Goal: Obtain resource: Download file/media

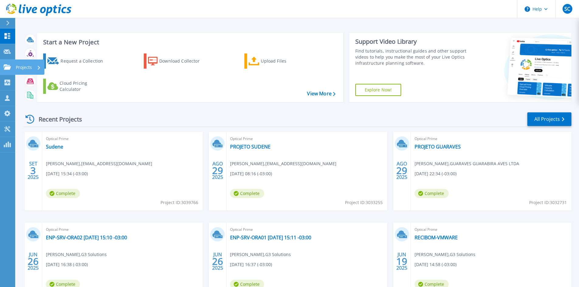
click at [5, 65] on icon at bounding box center [7, 66] width 7 height 5
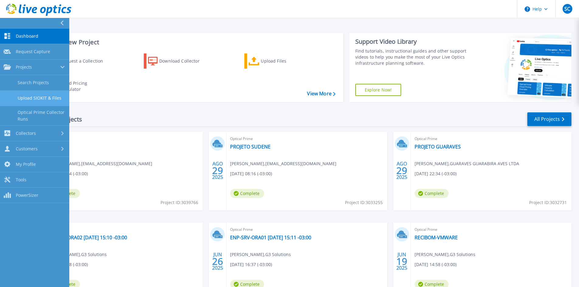
click at [36, 97] on link "Upload SIOKIT & Files" at bounding box center [34, 98] width 69 height 15
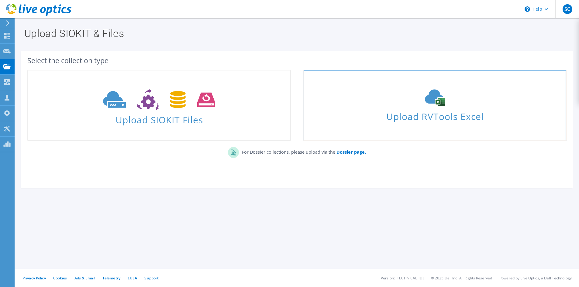
click at [395, 119] on span "Upload RVTools Excel" at bounding box center [434, 114] width 262 height 13
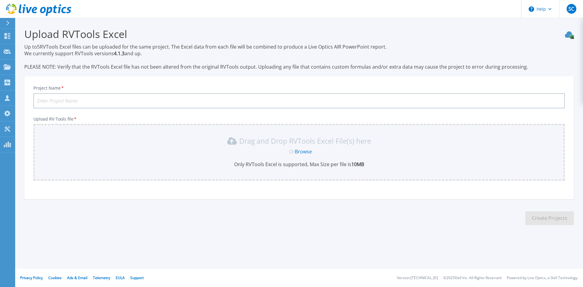
click at [117, 100] on input "Project Name *" at bounding box center [299, 100] width 532 height 15
click at [49, 101] on input "ACHE" at bounding box center [299, 100] width 532 height 15
type input "ACHE - ANA"
click at [145, 143] on div "Drag and Drop RVTools Excel File(s) here" at bounding box center [299, 141] width 524 height 10
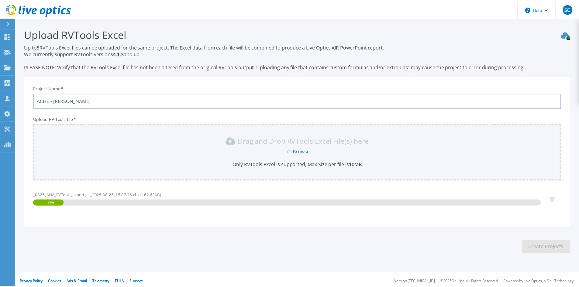
scroll to position [4, 0]
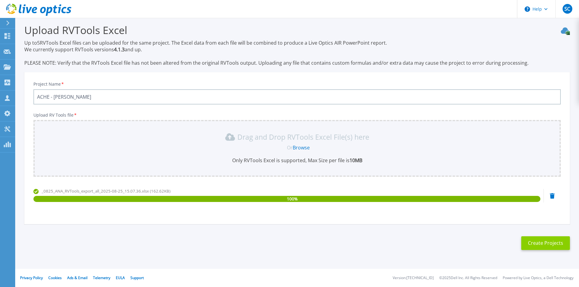
click at [542, 243] on button "Create Projects" at bounding box center [545, 243] width 49 height 14
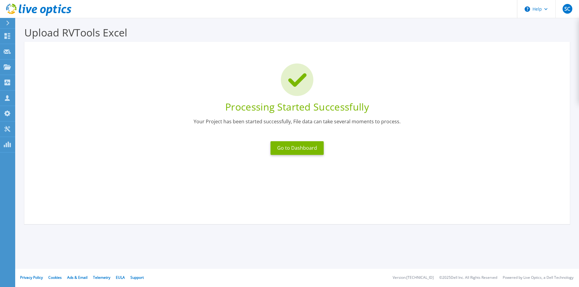
scroll to position [2, 0]
click at [296, 151] on button "Go to Dashboard" at bounding box center [296, 148] width 53 height 14
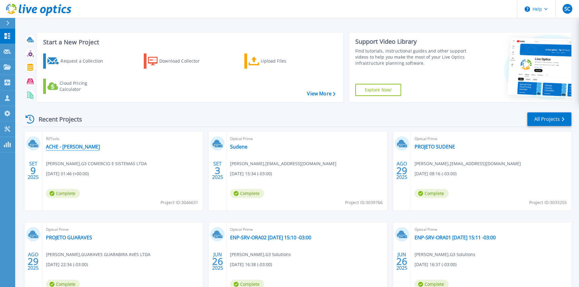
click at [63, 149] on link "ACHE - [PERSON_NAME]" at bounding box center [73, 147] width 54 height 6
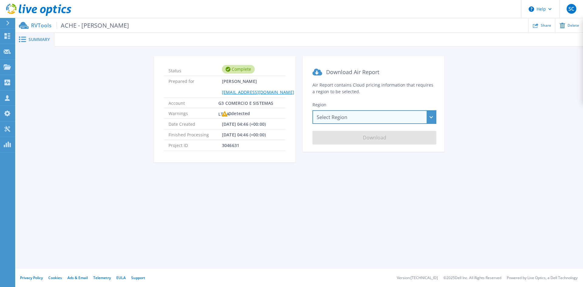
click at [340, 118] on div "Select Region Asia Pacific (Hong Kong) Asia Pacific (Mumbai) Asia Pacific (Seou…" at bounding box center [375, 117] width 124 height 14
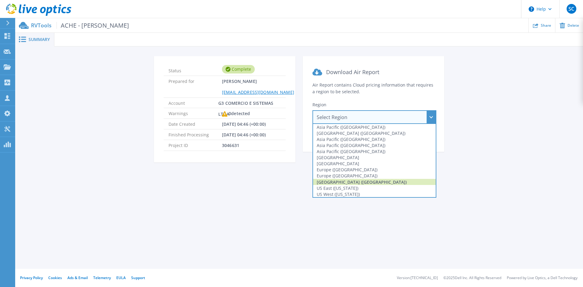
click at [355, 181] on div "[GEOGRAPHIC_DATA] ([GEOGRAPHIC_DATA])" at bounding box center [374, 182] width 123 height 6
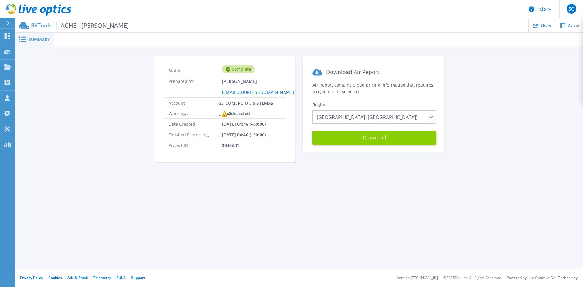
click at [370, 138] on button "Download" at bounding box center [375, 138] width 124 height 14
click at [39, 39] on span "Summary" at bounding box center [39, 39] width 21 height 4
click at [35, 39] on span "Summary" at bounding box center [39, 39] width 21 height 4
click at [76, 27] on span "ACHE - [PERSON_NAME]" at bounding box center [92, 25] width 73 height 7
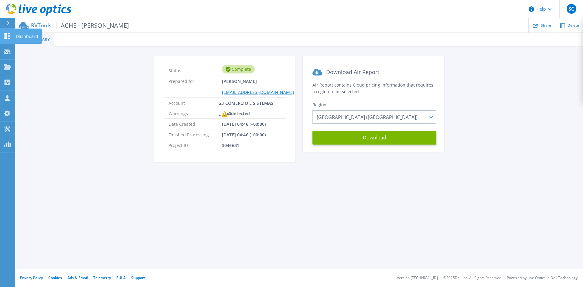
click at [9, 36] on icon at bounding box center [7, 36] width 7 height 6
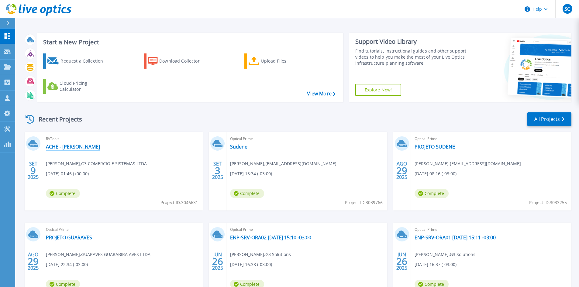
click at [63, 146] on link "ACHE - [PERSON_NAME]" at bounding box center [73, 147] width 54 height 6
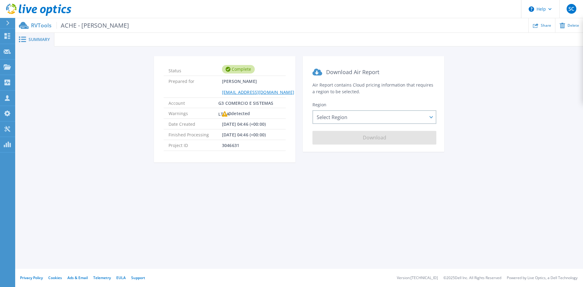
click at [35, 25] on p "RVTools ACHE - ANA" at bounding box center [80, 25] width 98 height 7
click at [35, 36] on div "Summary" at bounding box center [34, 40] width 39 height 14
click at [6, 34] on icon at bounding box center [8, 36] width 6 height 6
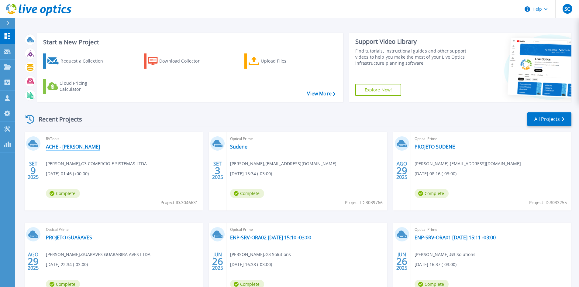
click at [49, 149] on link "ACHE - [PERSON_NAME]" at bounding box center [73, 147] width 54 height 6
